Goal: Find specific page/section: Find specific page/section

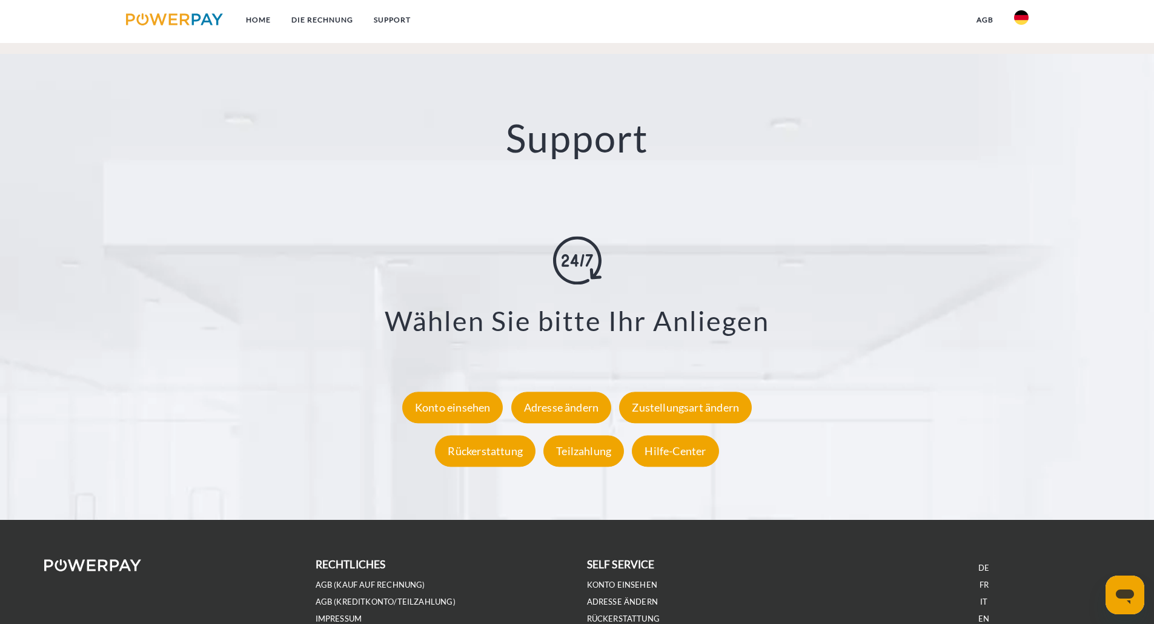
scroll to position [2188, 0]
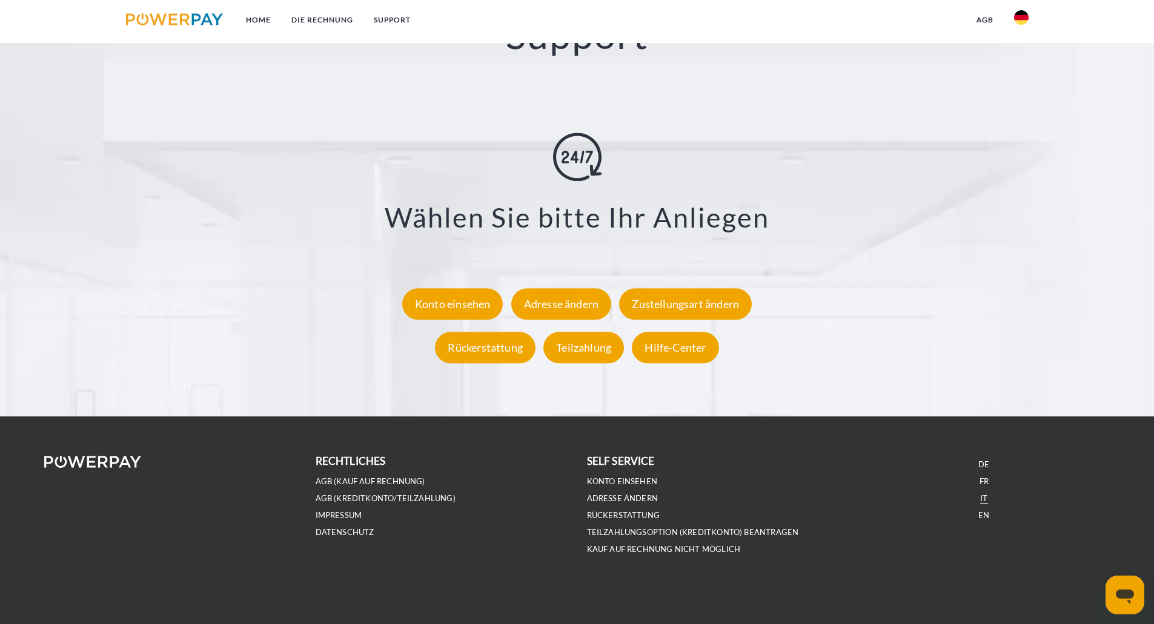
click at [983, 496] on link "IT" at bounding box center [983, 499] width 7 height 10
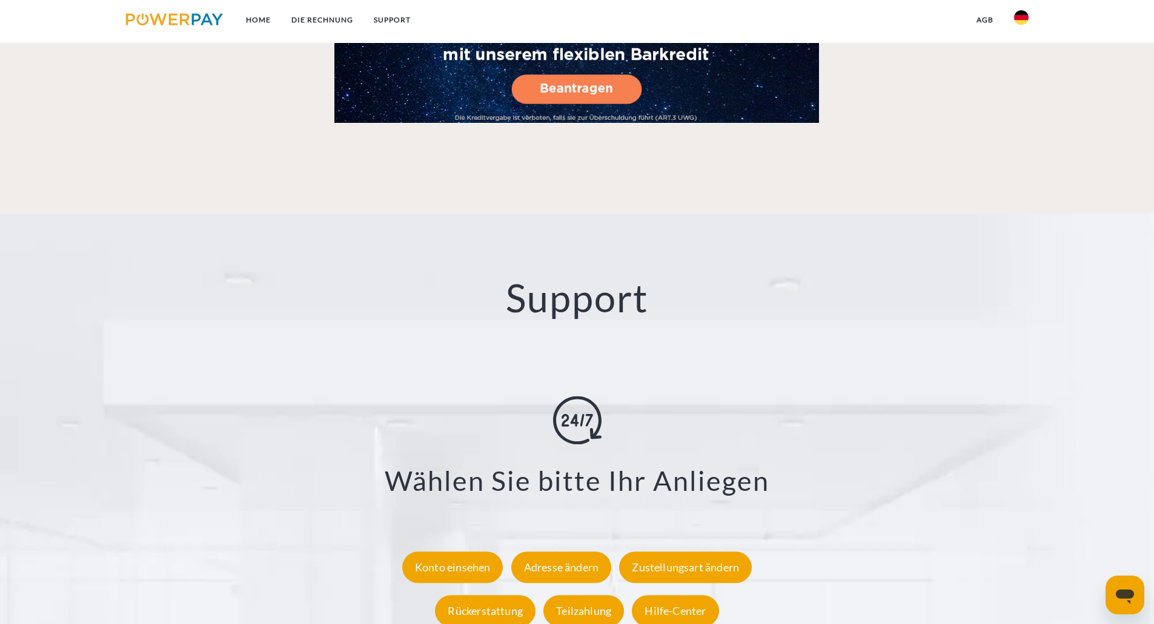
scroll to position [2188, 0]
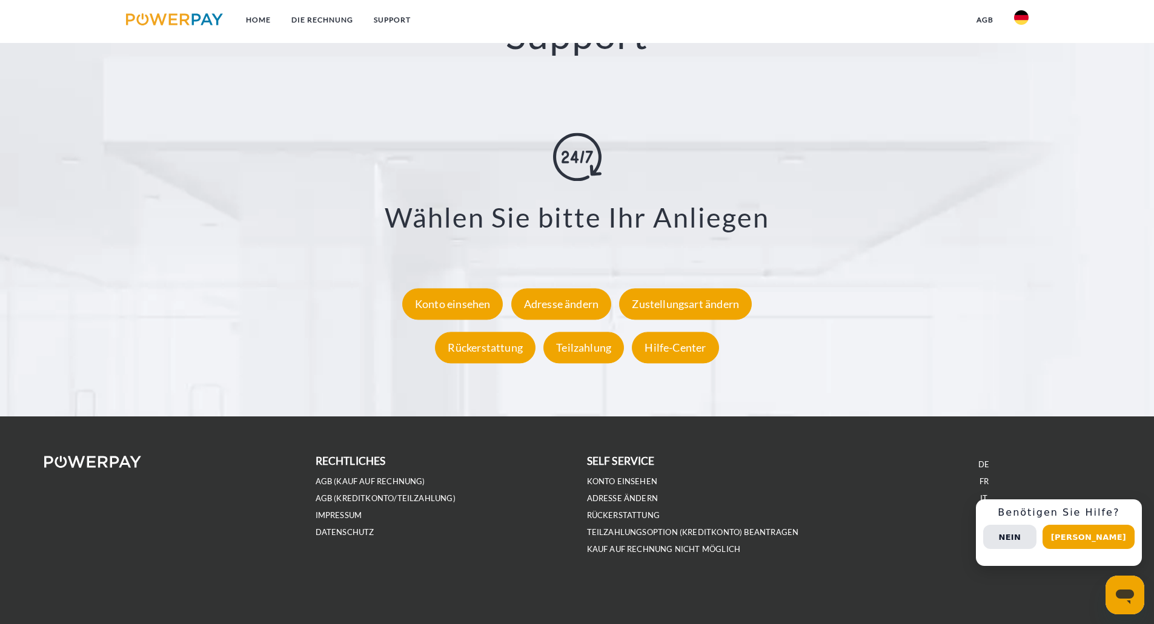
click at [982, 496] on link "IT" at bounding box center [983, 499] width 7 height 10
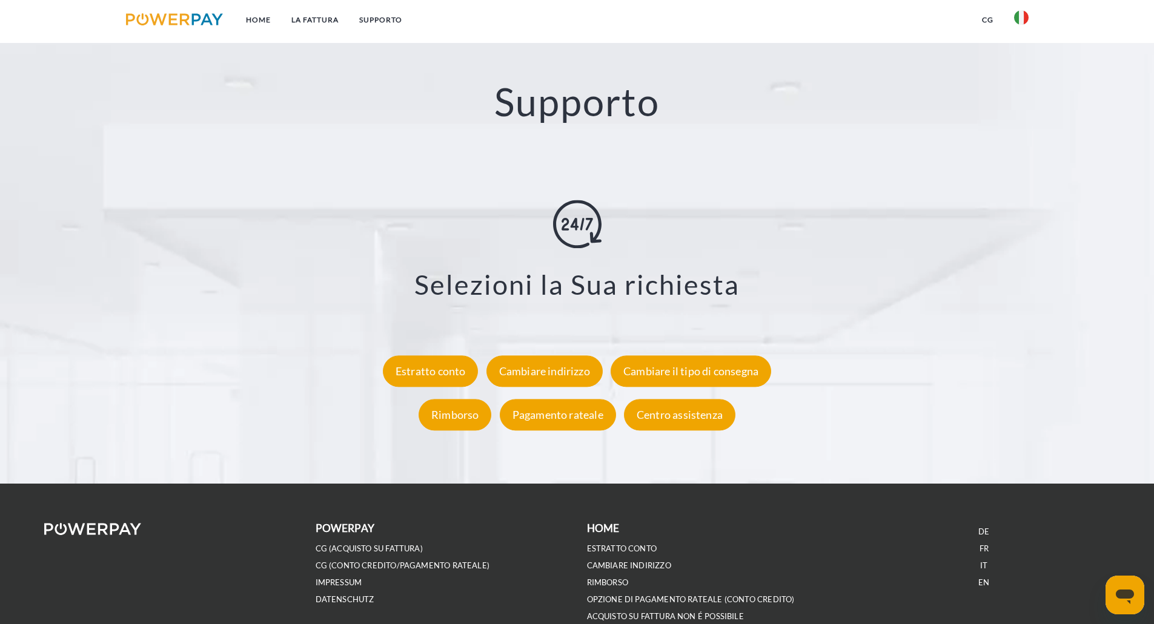
scroll to position [2188, 0]
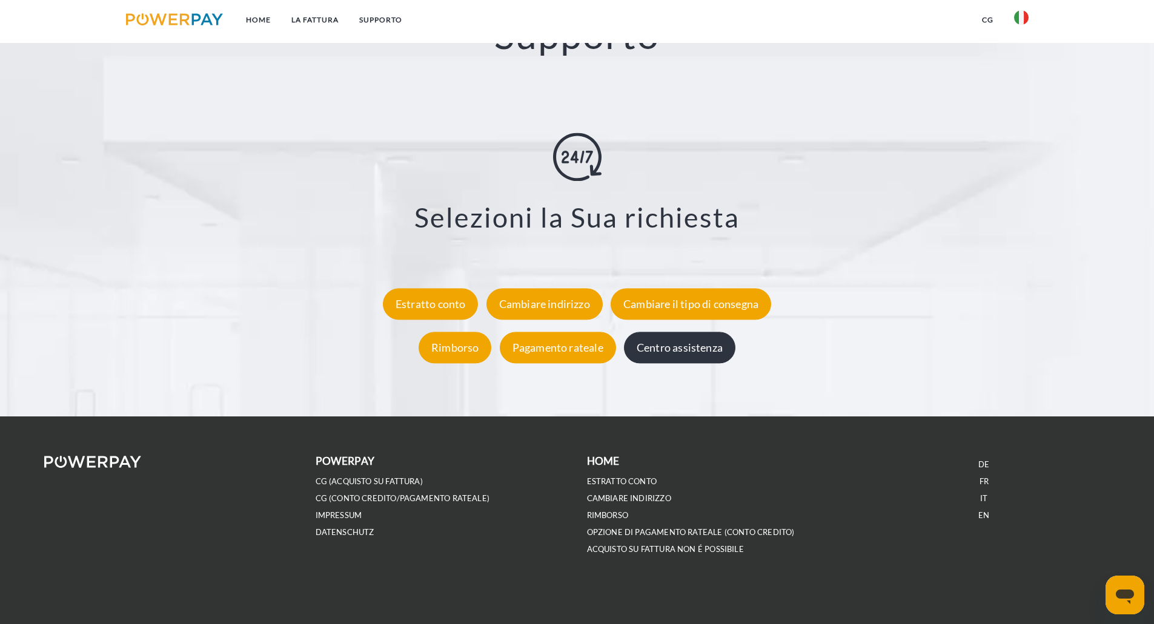
click at [703, 350] on div "Centro assistenza" at bounding box center [679, 347] width 111 height 31
